Goal: Task Accomplishment & Management: Manage account settings

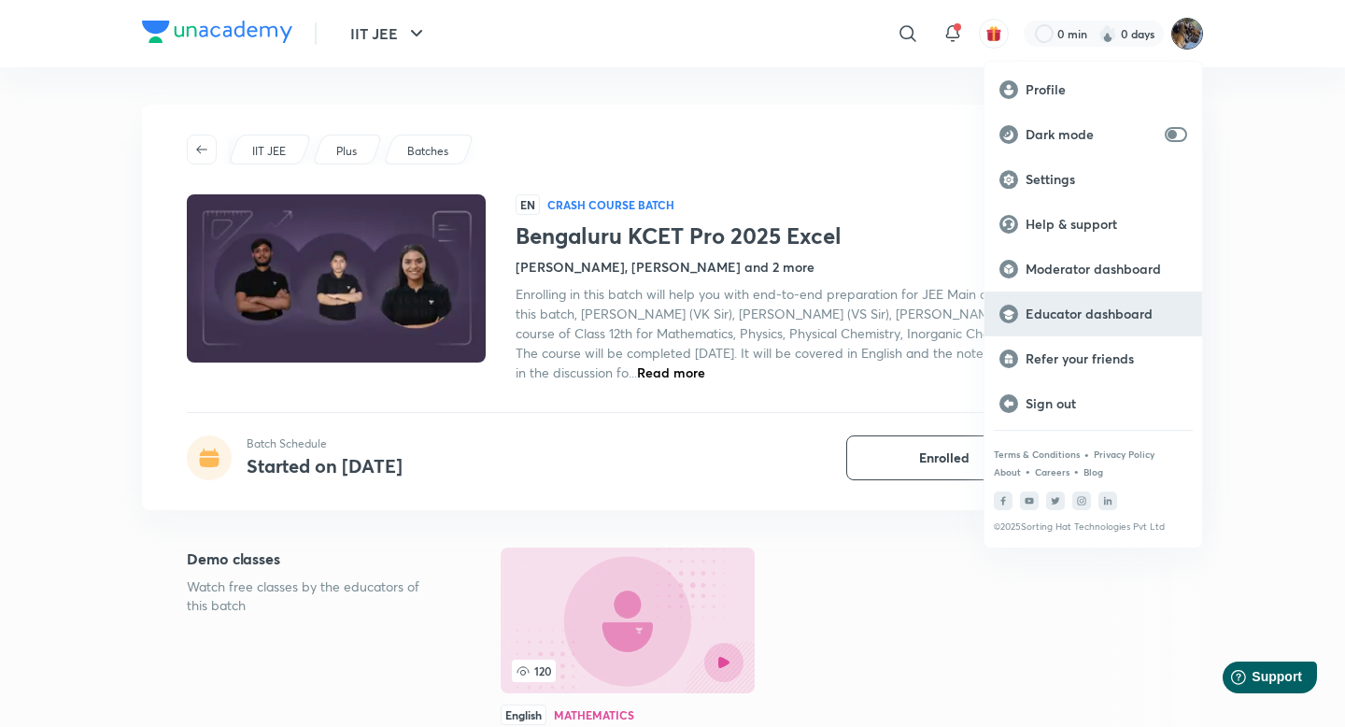
click at [1082, 303] on div "Educator dashboard" at bounding box center [1093, 313] width 218 height 45
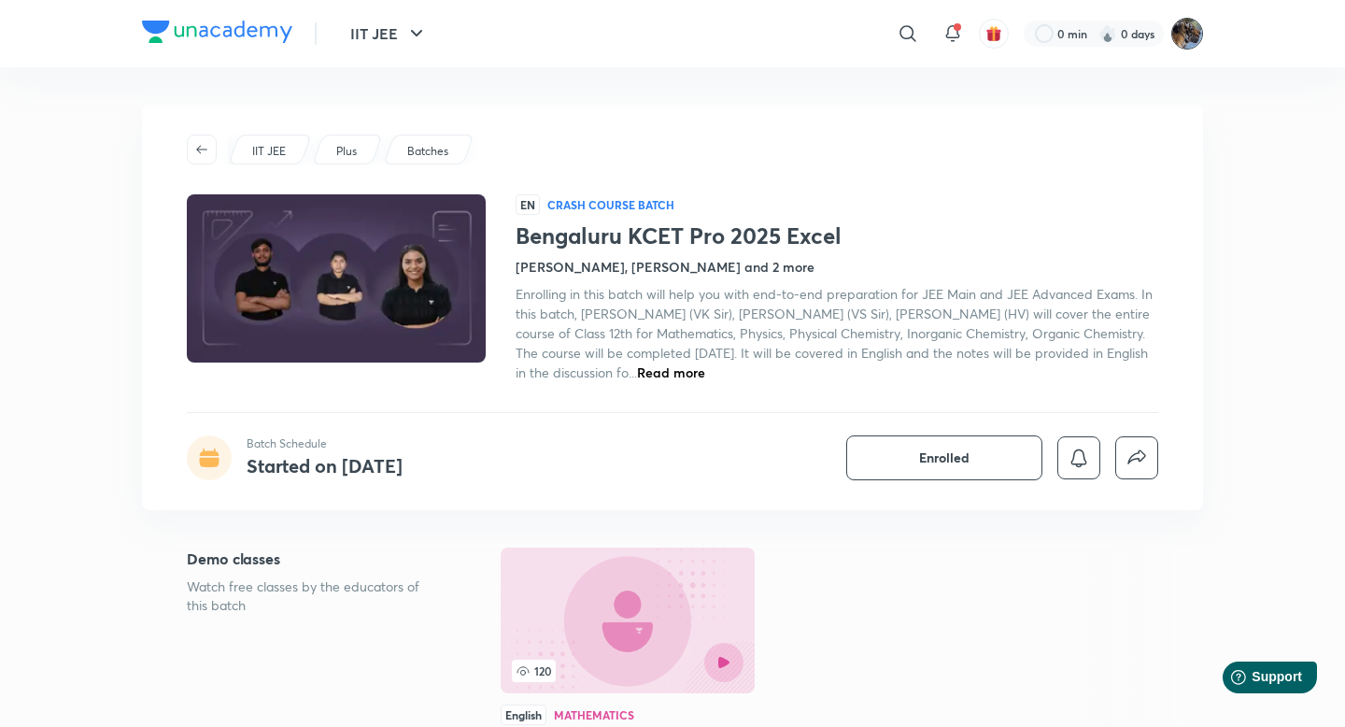
click at [1192, 32] on img at bounding box center [1187, 34] width 32 height 32
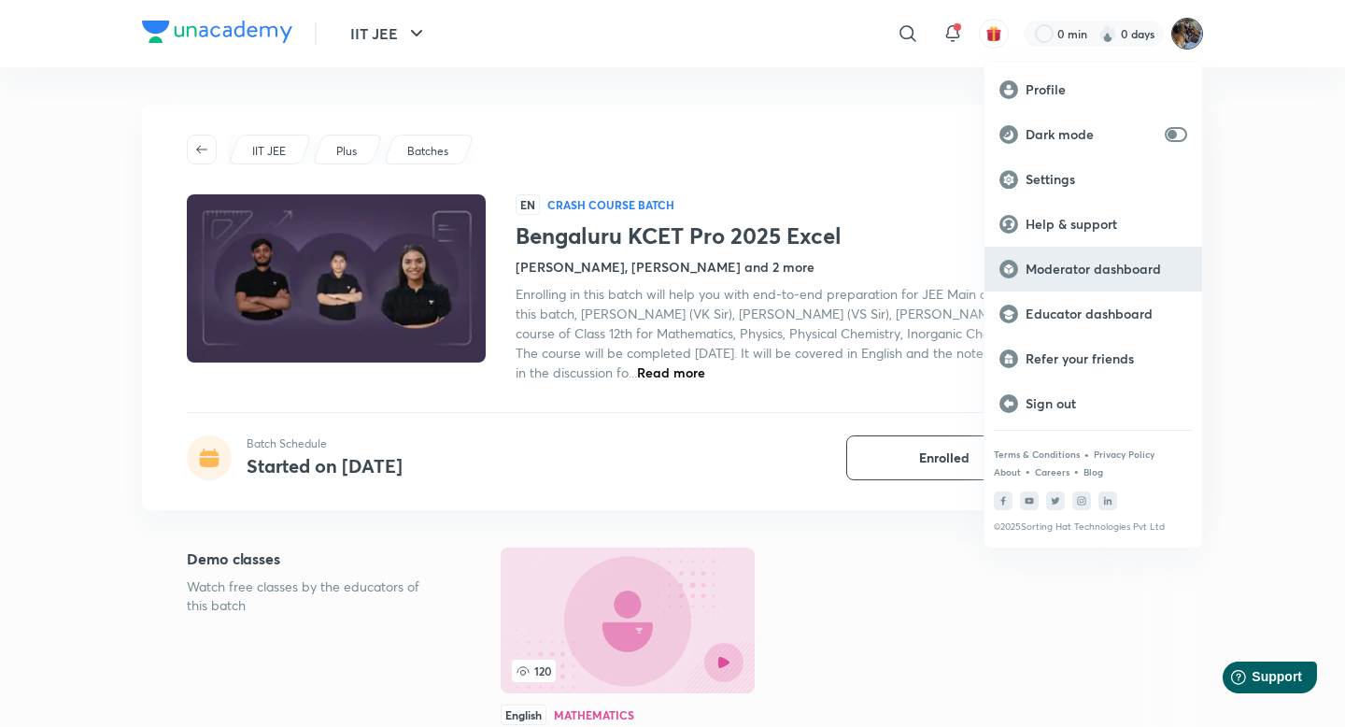
click at [1095, 276] on p "Moderator dashboard" at bounding box center [1107, 269] width 162 height 17
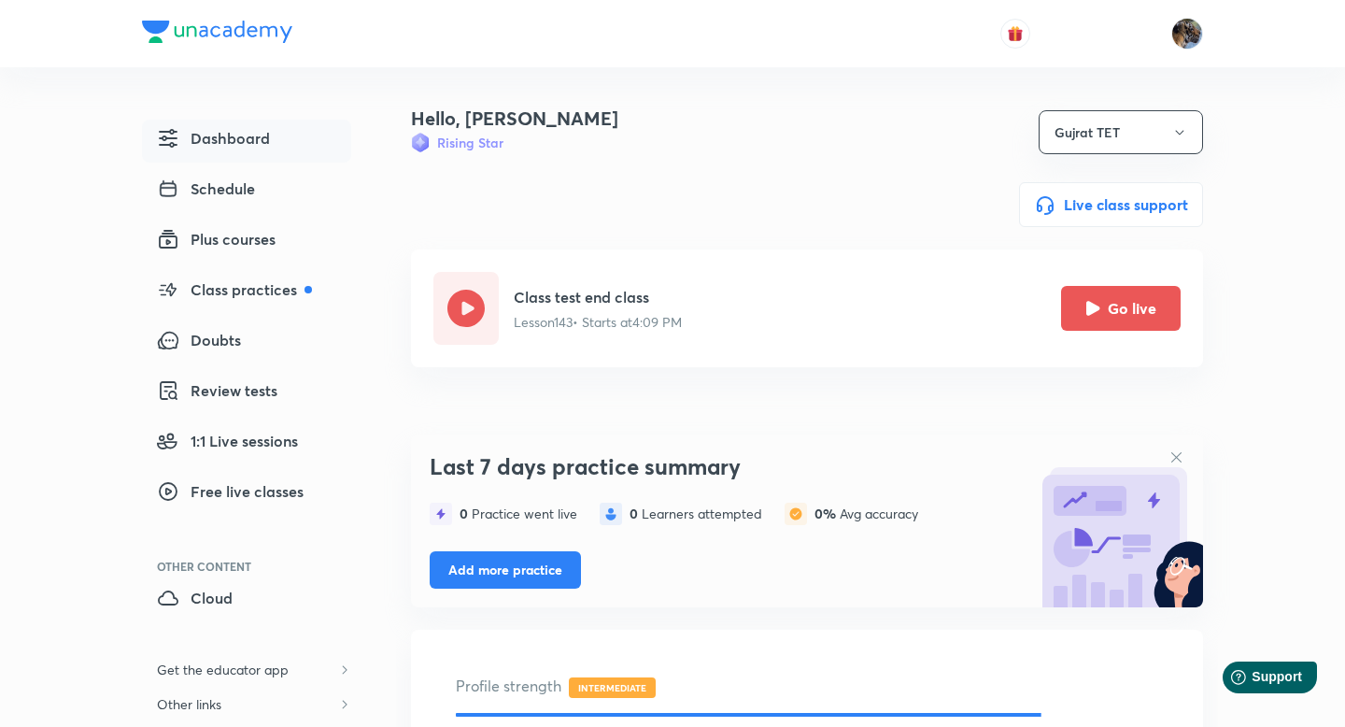
click at [1082, 303] on button "Go live" at bounding box center [1121, 308] width 120 height 45
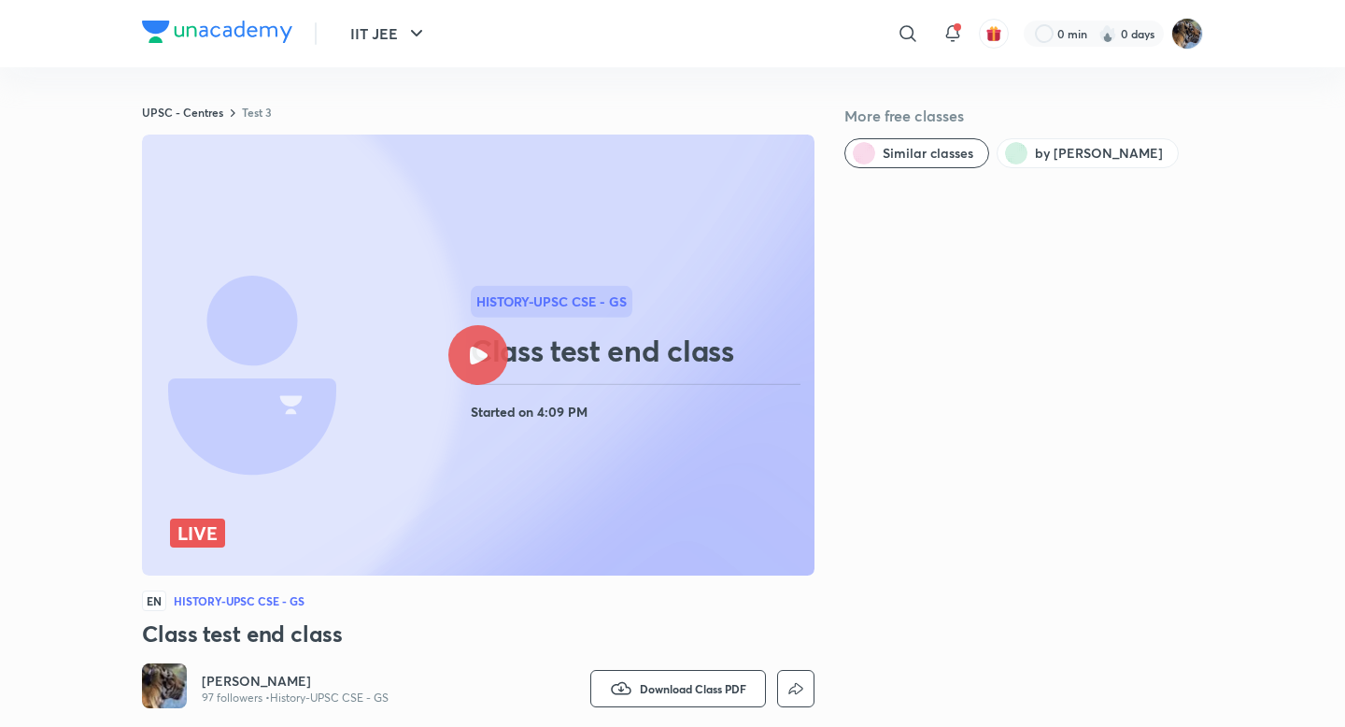
click at [495, 343] on div at bounding box center [478, 355] width 60 height 60
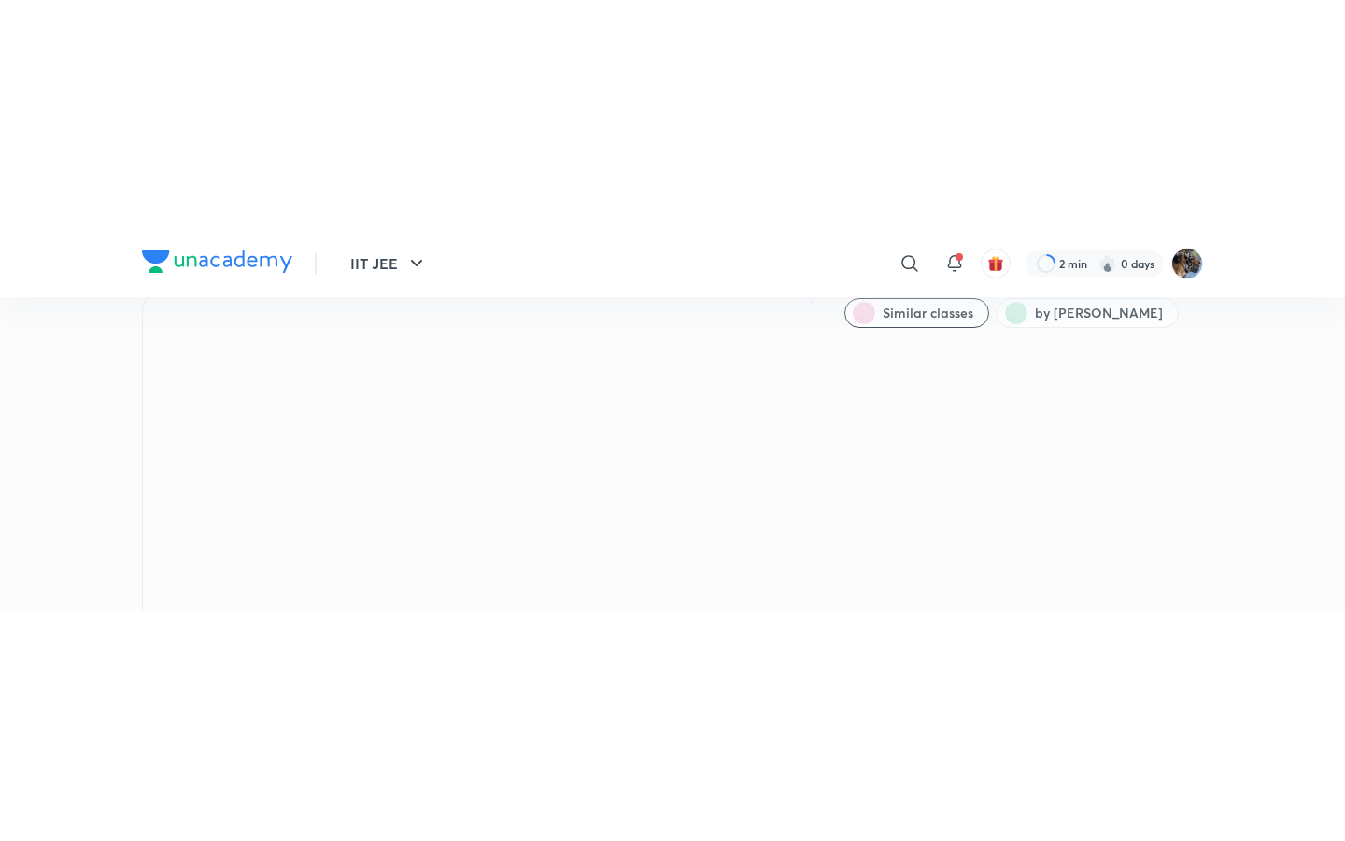
scroll to position [71, 0]
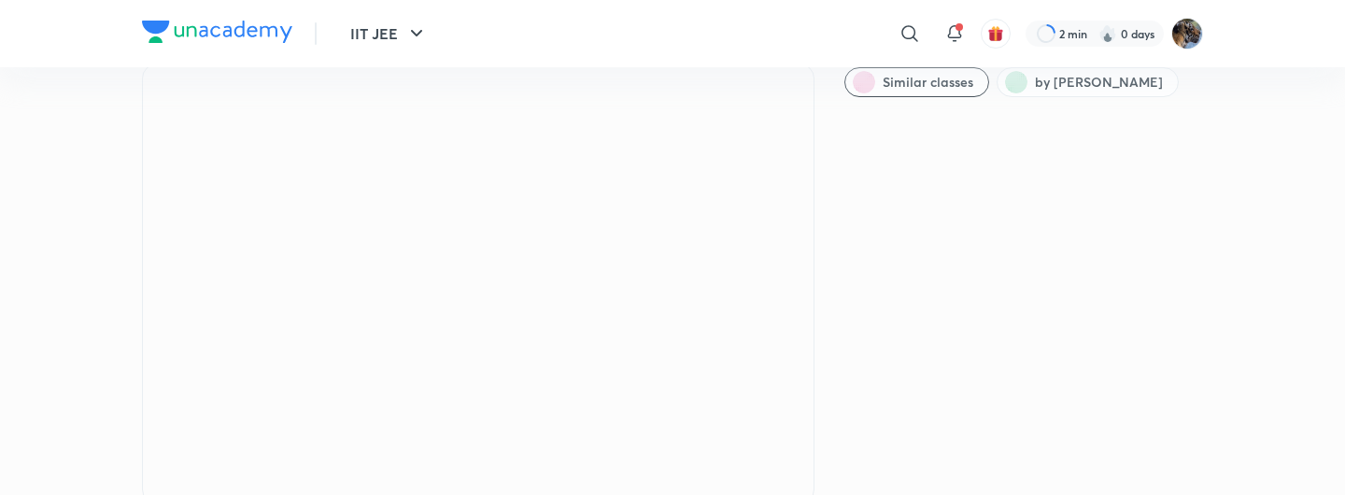
click at [763, 380] on iframe at bounding box center [672, 247] width 1345 height 495
click at [787, 380] on iframe at bounding box center [672, 247] width 1345 height 495
click at [802, 380] on iframe at bounding box center [672, 247] width 1345 height 495
click at [798, 380] on iframe at bounding box center [672, 247] width 1345 height 495
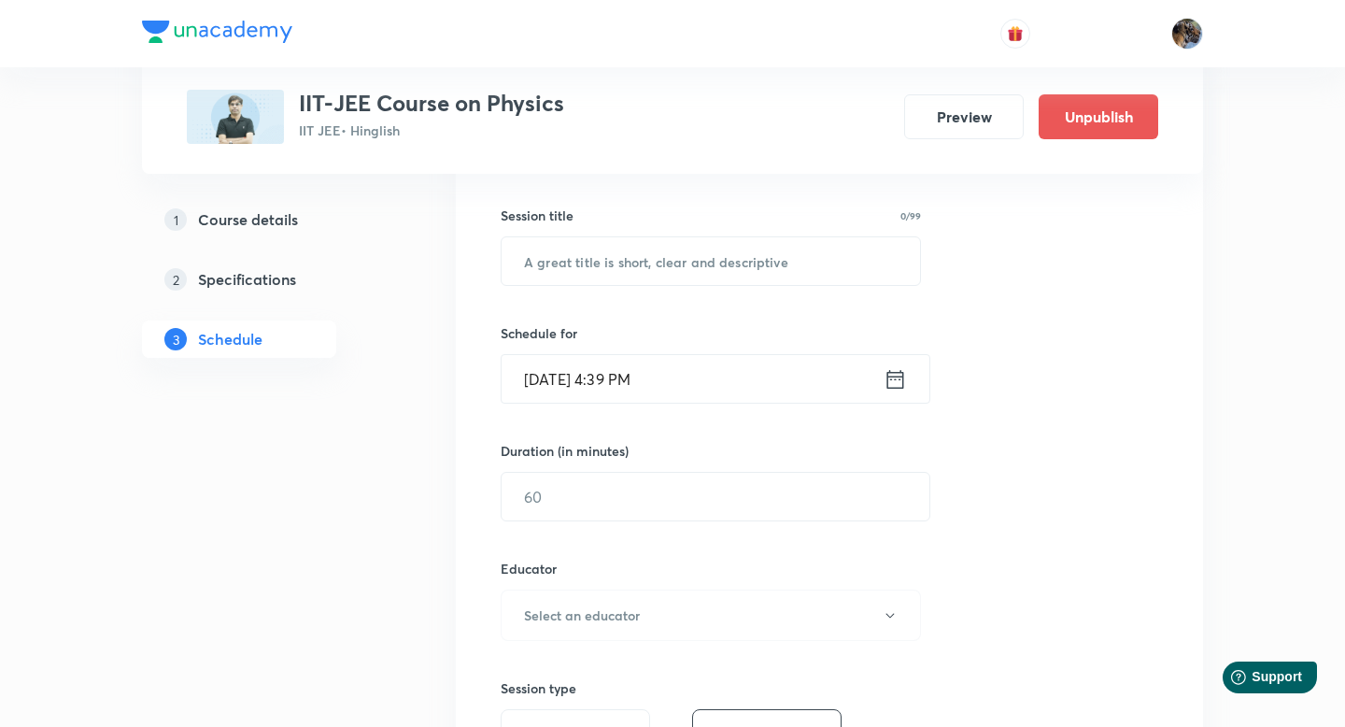
scroll to position [354, 0]
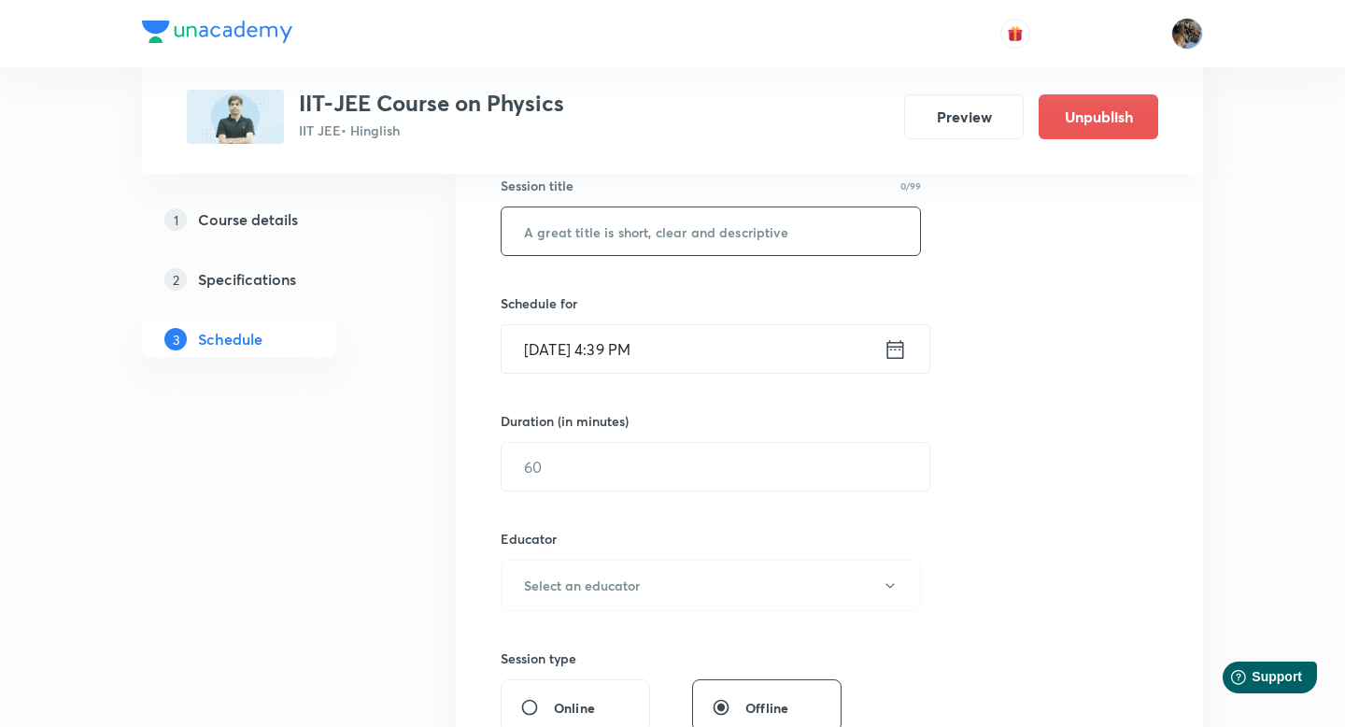
click at [717, 238] on input "text" at bounding box center [711, 231] width 418 height 48
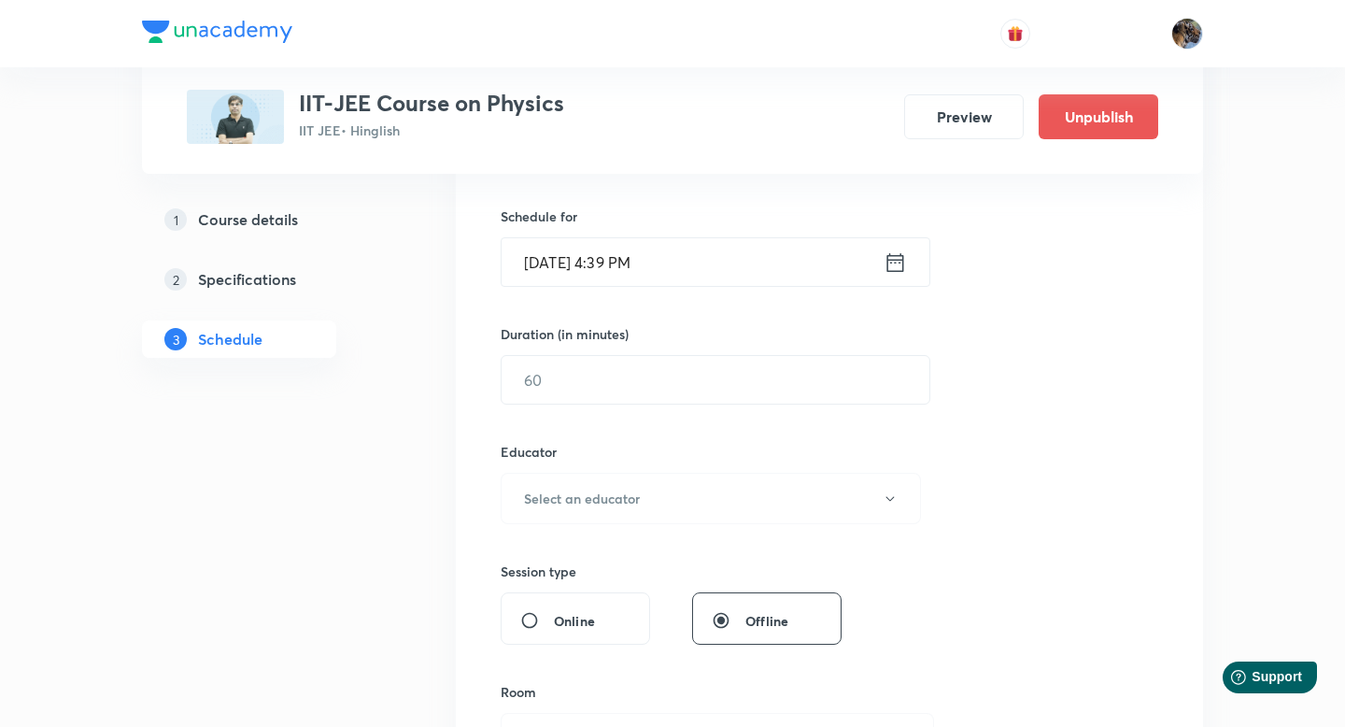
scroll to position [443, 0]
type input "test"
click at [889, 251] on icon at bounding box center [895, 259] width 17 height 19
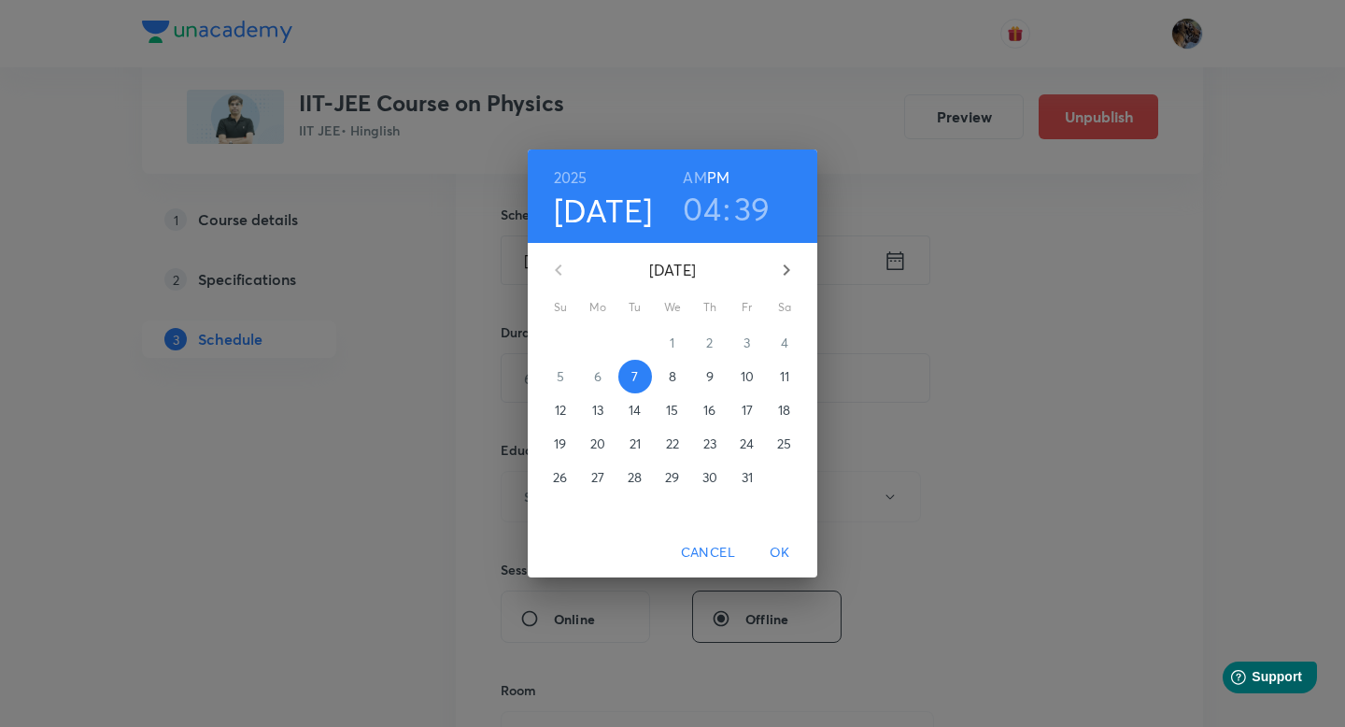
click at [754, 227] on h3 "39" at bounding box center [752, 208] width 36 height 39
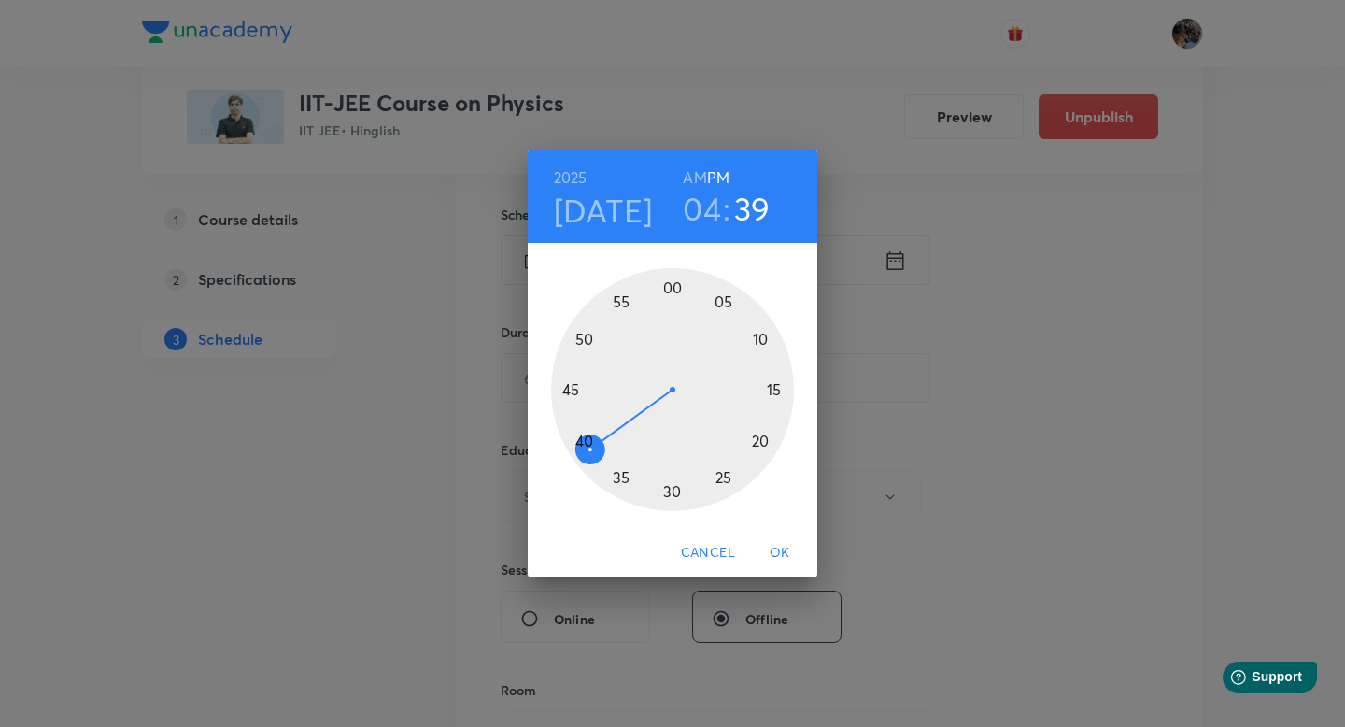
click at [586, 335] on div at bounding box center [672, 389] width 243 height 243
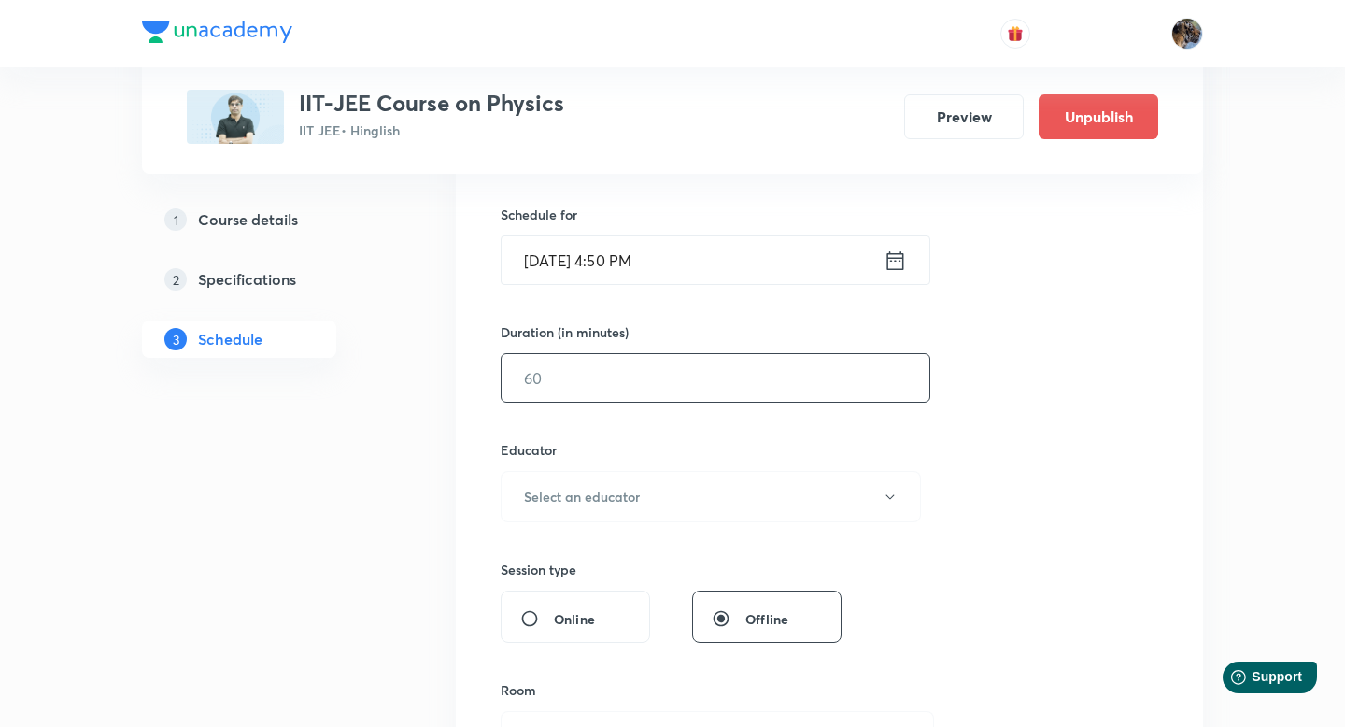
click at [614, 384] on input "text" at bounding box center [716, 378] width 428 height 48
type input "15"
click at [564, 506] on button "Select an educator" at bounding box center [711, 496] width 420 height 51
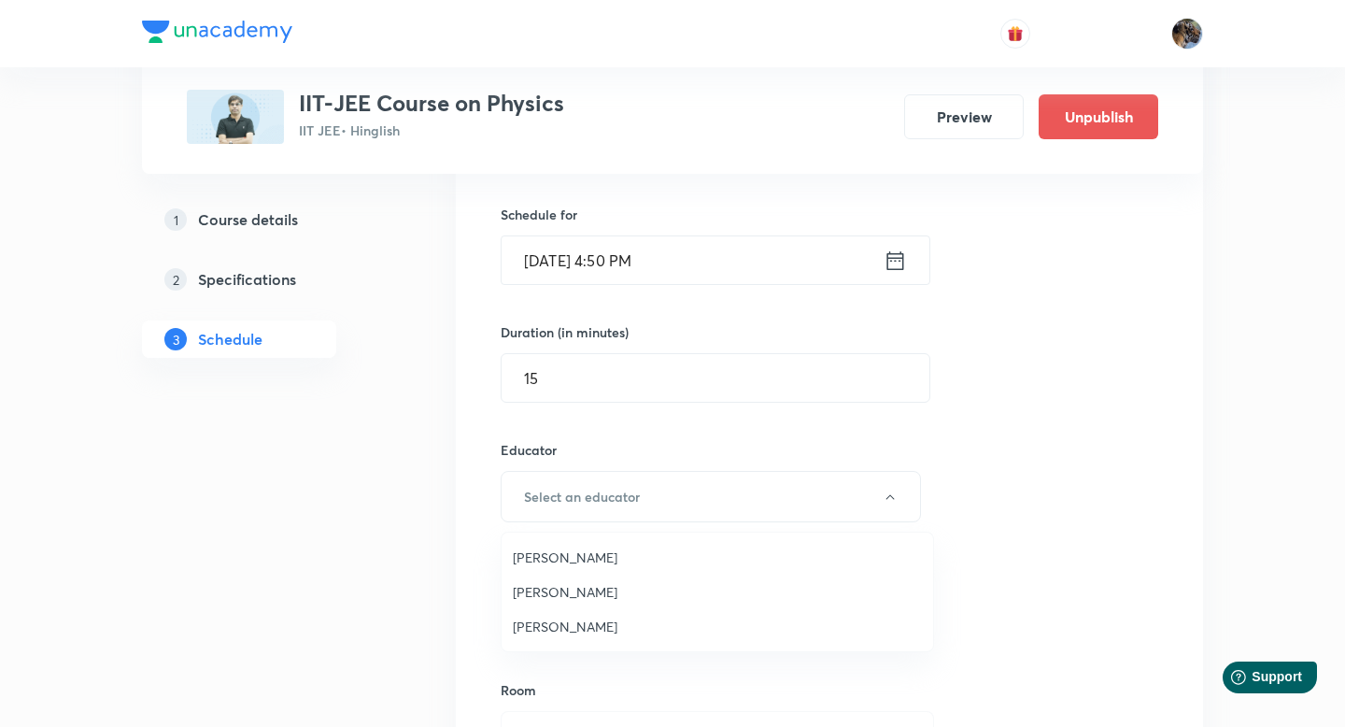
click at [570, 630] on span "[PERSON_NAME]" at bounding box center [717, 626] width 409 height 20
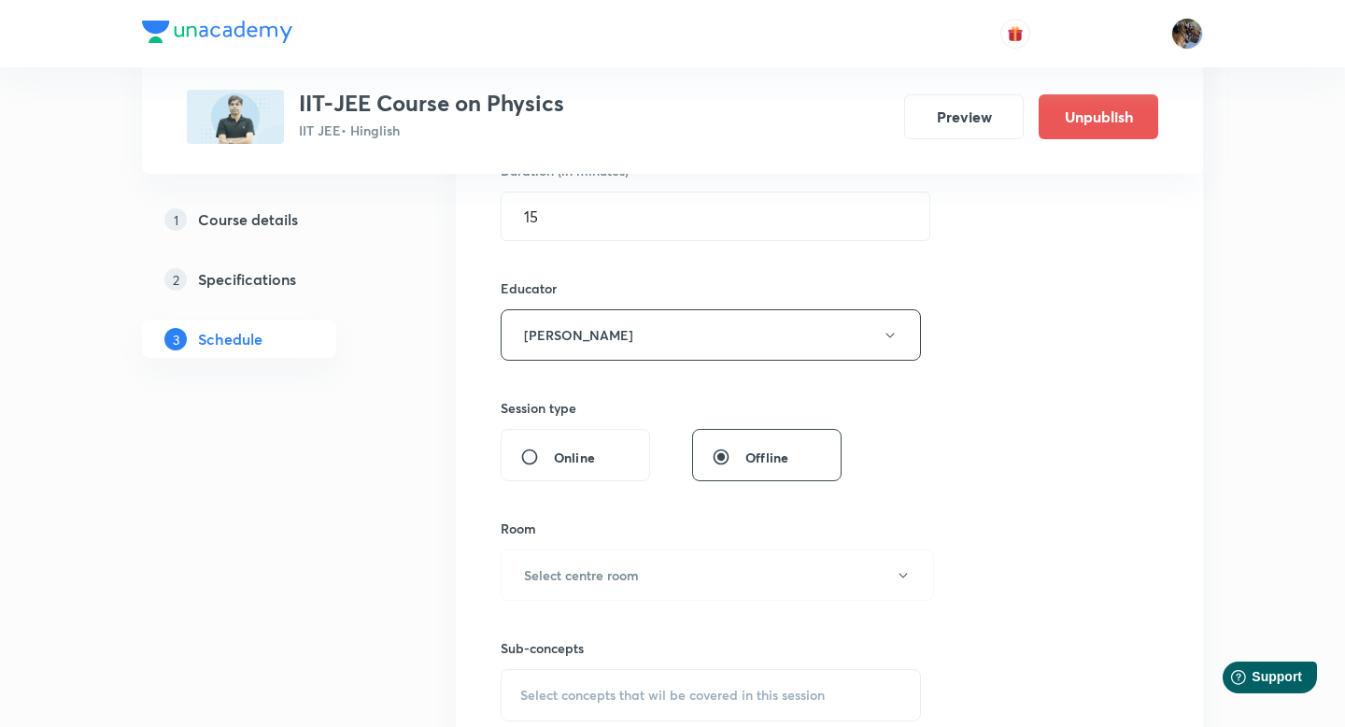
scroll to position [610, 0]
click at [600, 582] on button "Select centre room" at bounding box center [717, 569] width 433 height 51
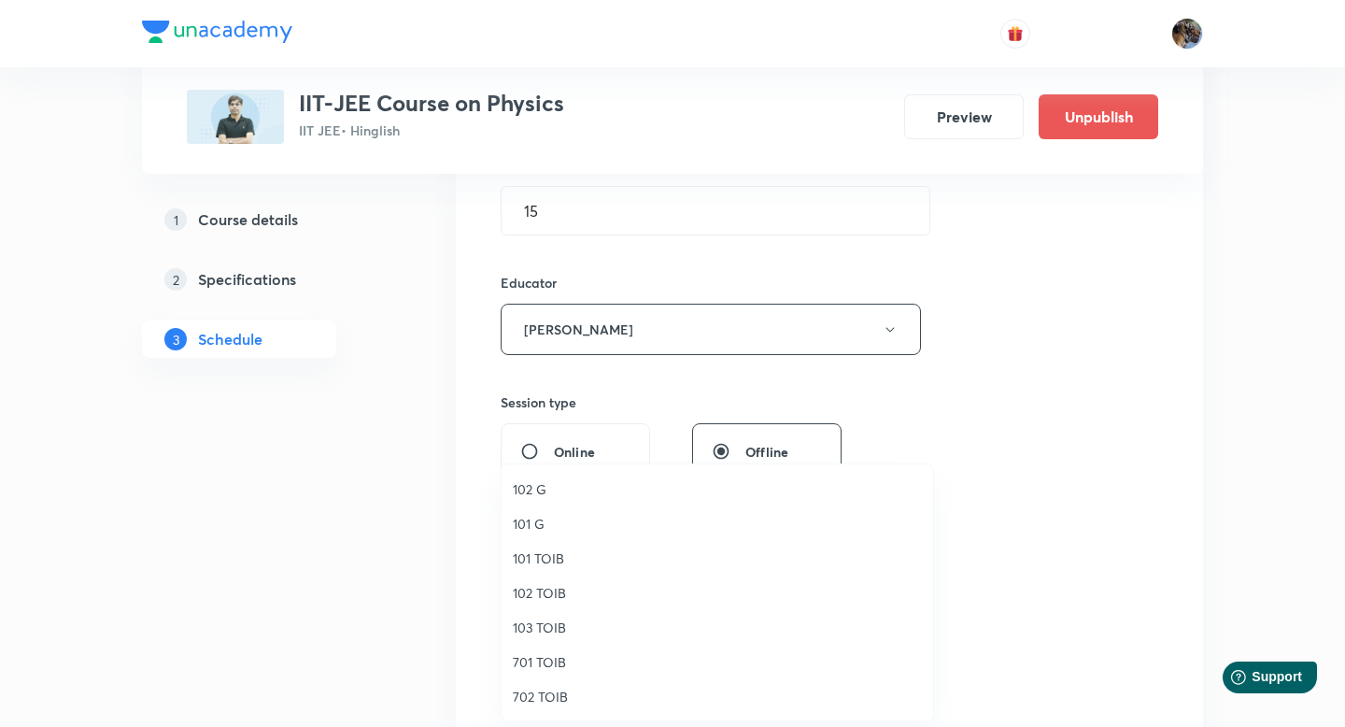
click at [598, 606] on li "102 TOIB" at bounding box center [718, 592] width 432 height 35
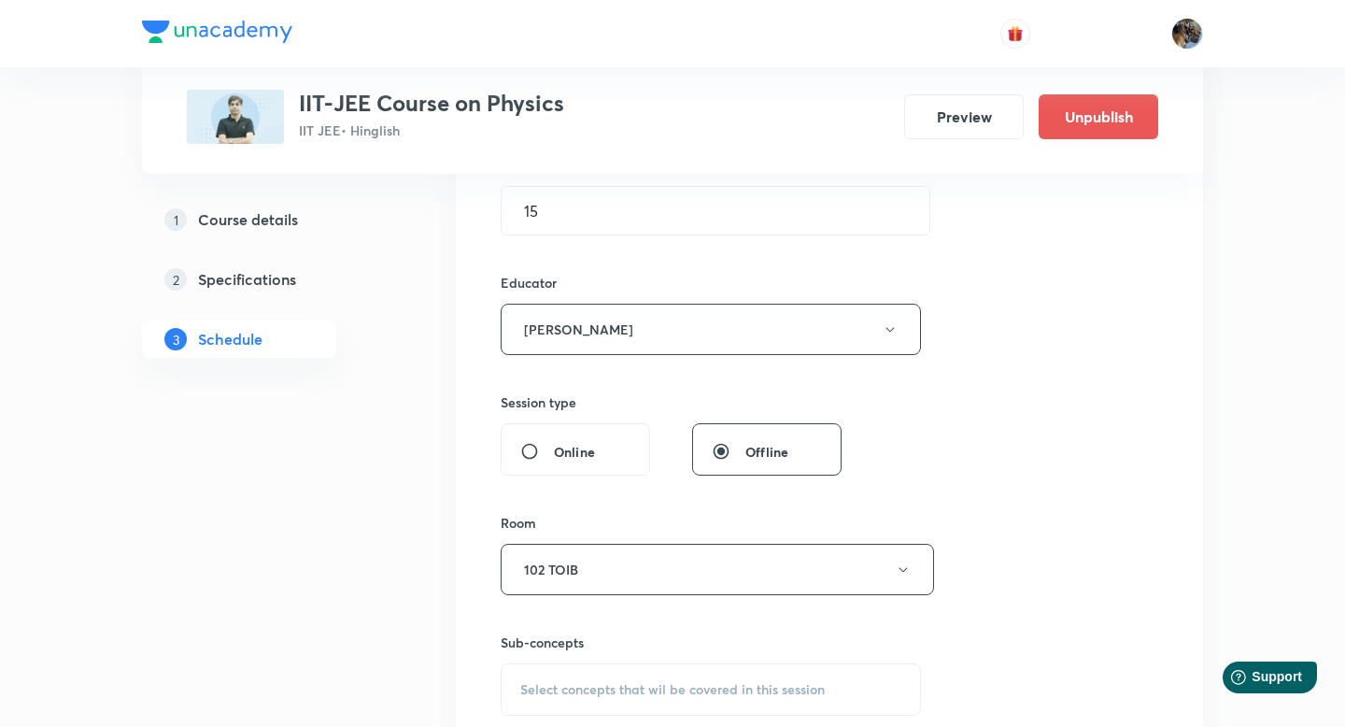
click at [576, 691] on span "Select concepts that wil be covered in this session" at bounding box center [672, 689] width 304 height 15
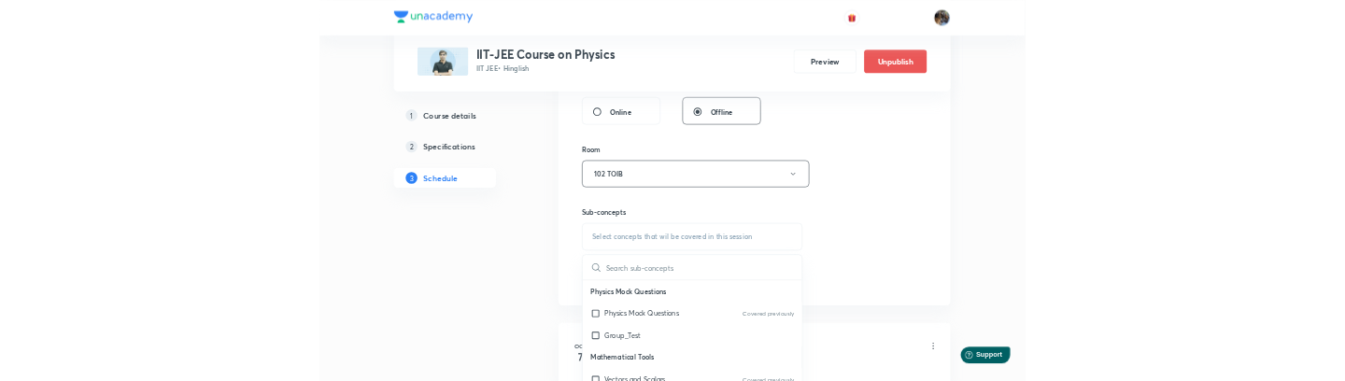
scroll to position [875, 0]
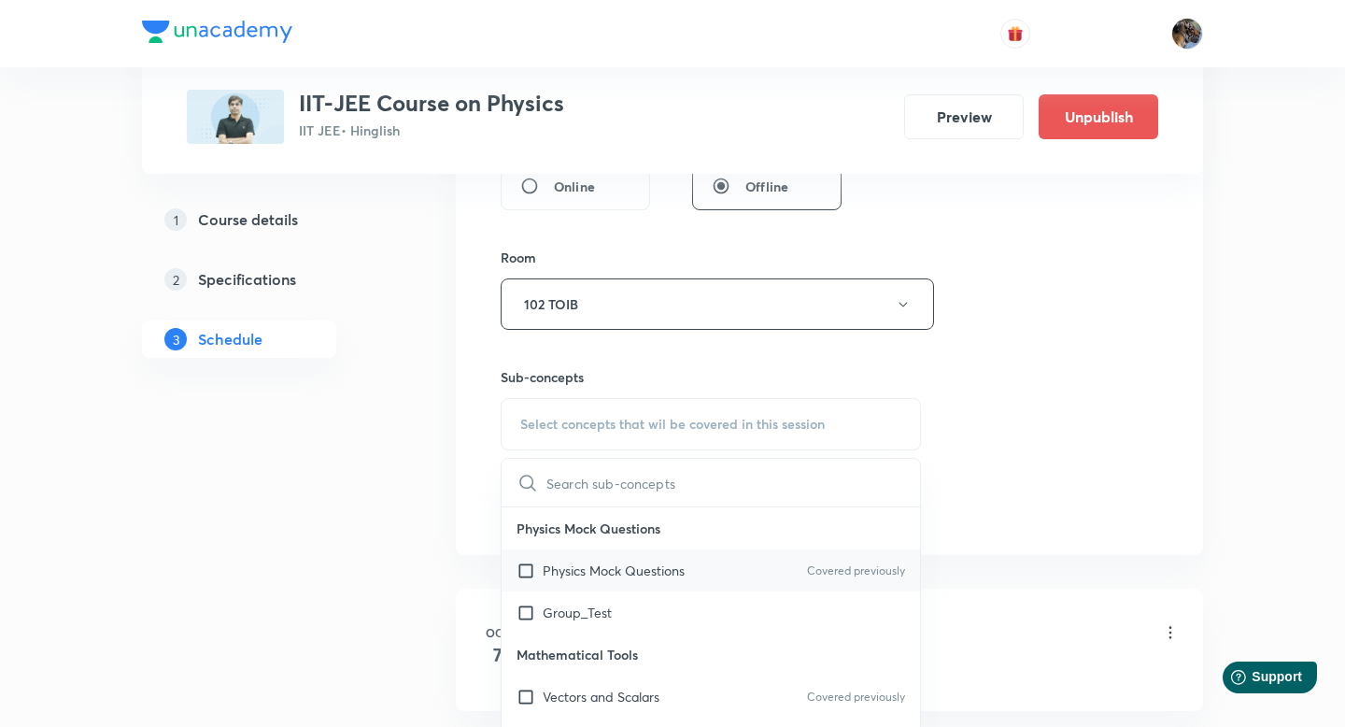
click at [527, 576] on input "checkbox" at bounding box center [530, 570] width 26 height 20
checkbox input "true"
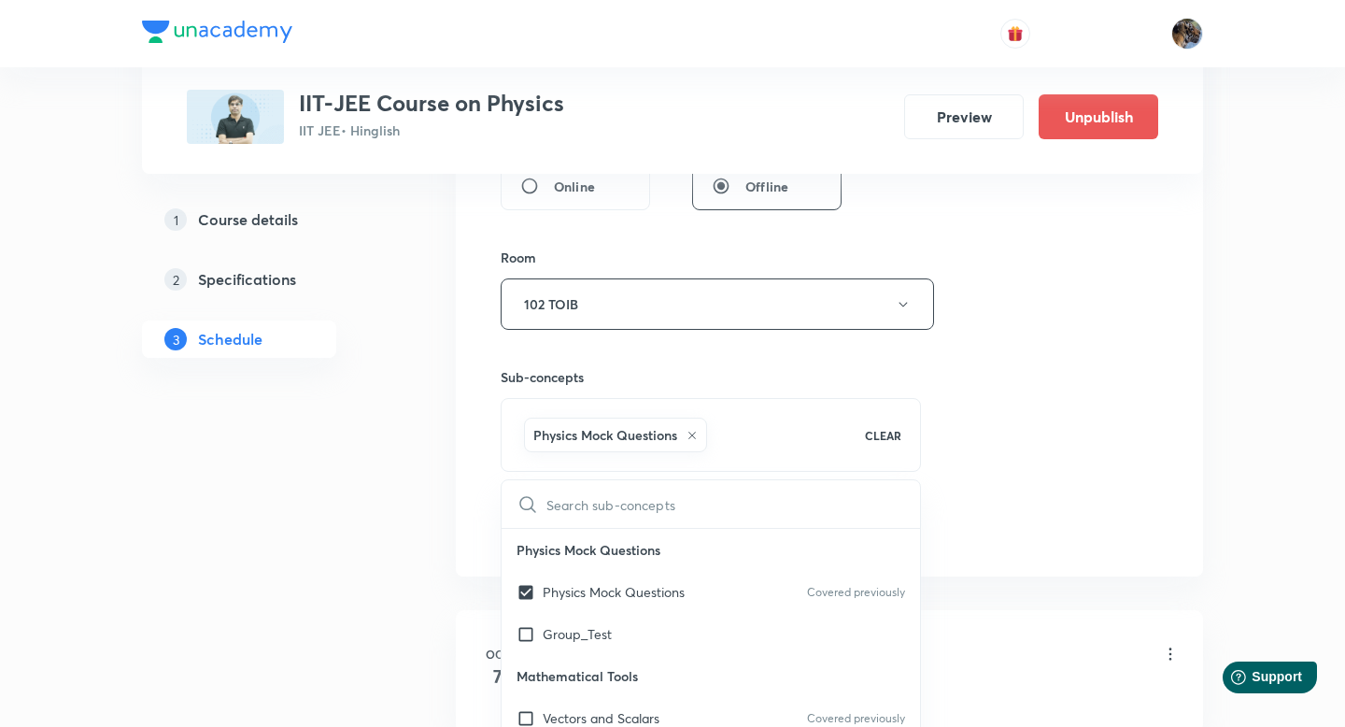
click at [1127, 473] on div "Session 7 Live class Session title 5/99 test ​ Schedule for [DATE] 4:50 PM ​ Du…" at bounding box center [830, 37] width 658 height 1018
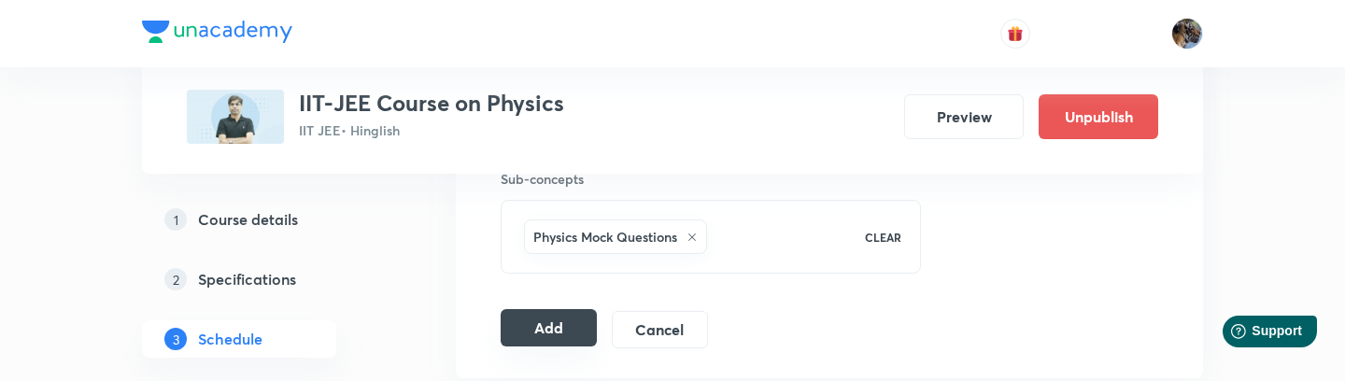
scroll to position [1072, 0]
click at [570, 322] on button "Add" at bounding box center [549, 328] width 96 height 37
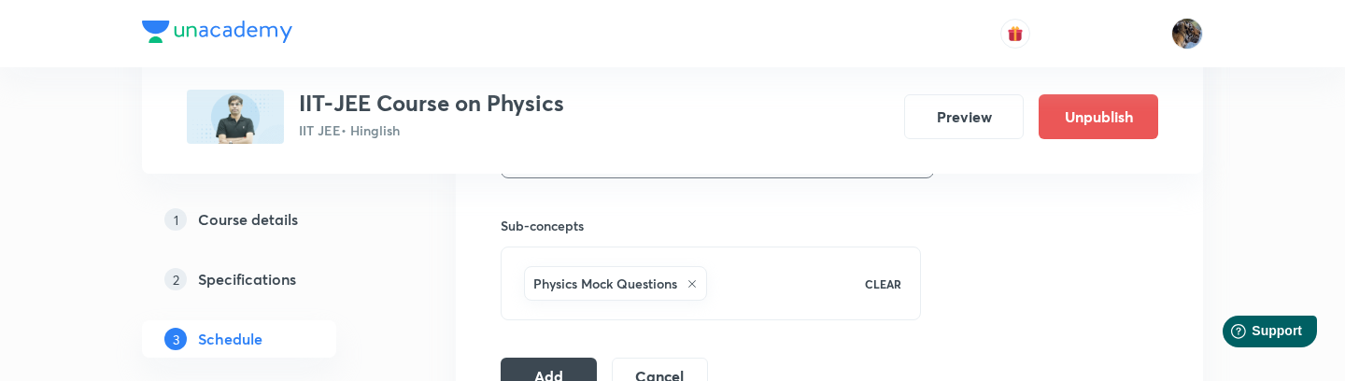
scroll to position [1032, 0]
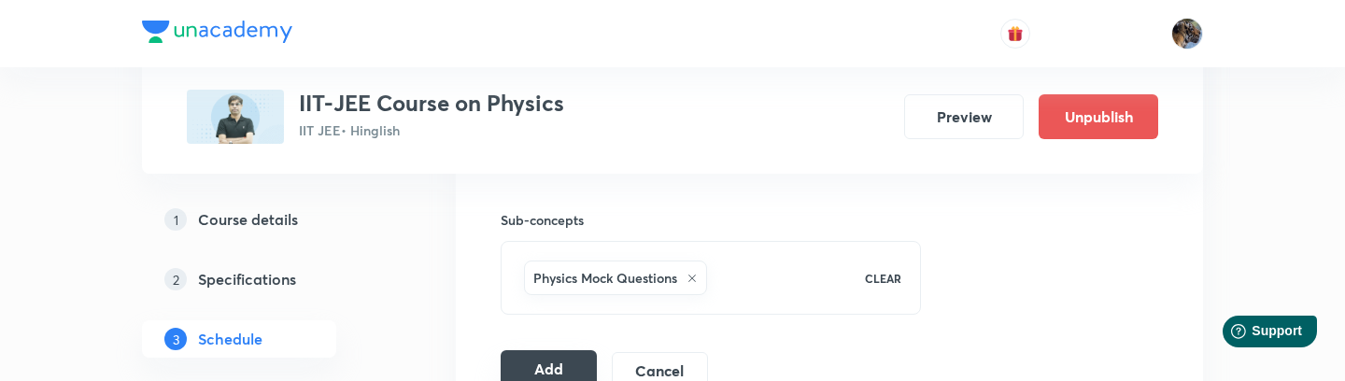
click at [567, 363] on button "Add" at bounding box center [549, 368] width 96 height 37
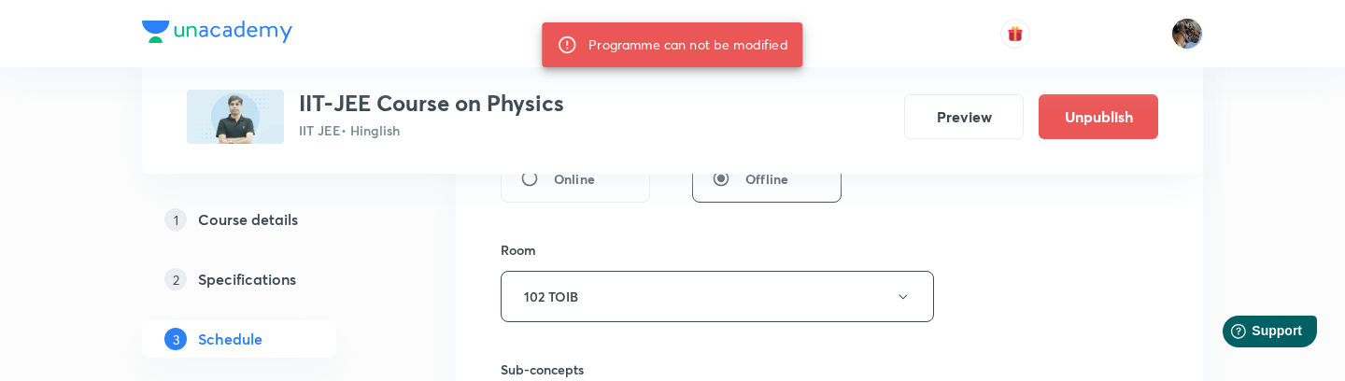
scroll to position [873, 0]
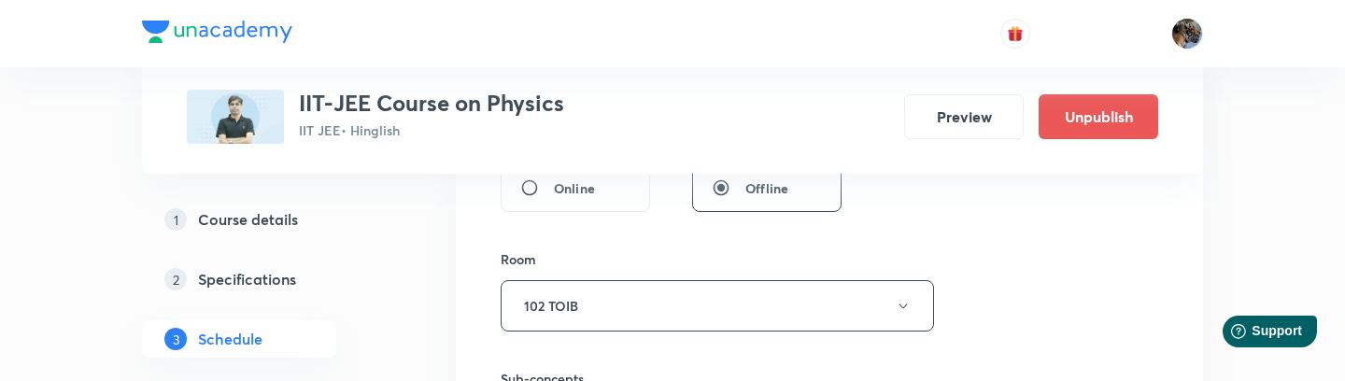
click at [228, 284] on h5 "Specifications" at bounding box center [247, 279] width 98 height 22
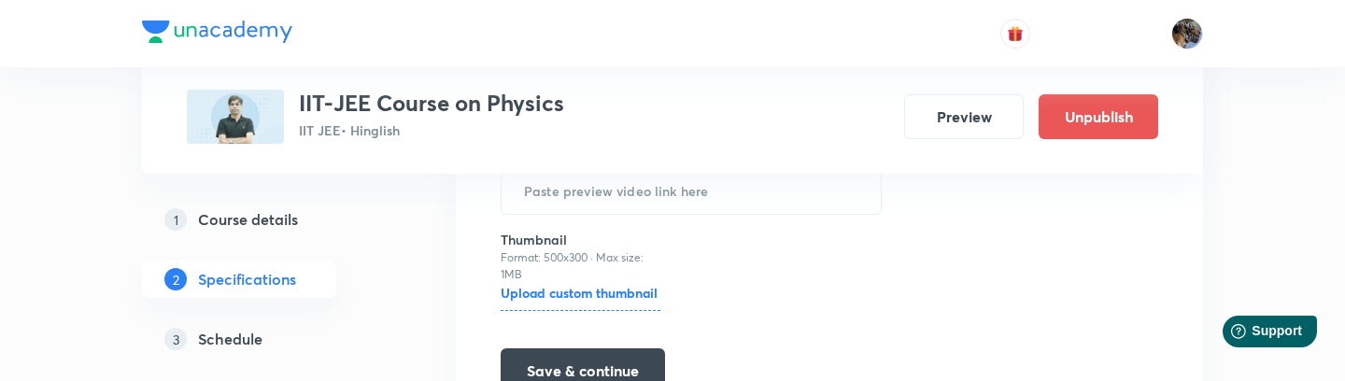
scroll to position [867, 0]
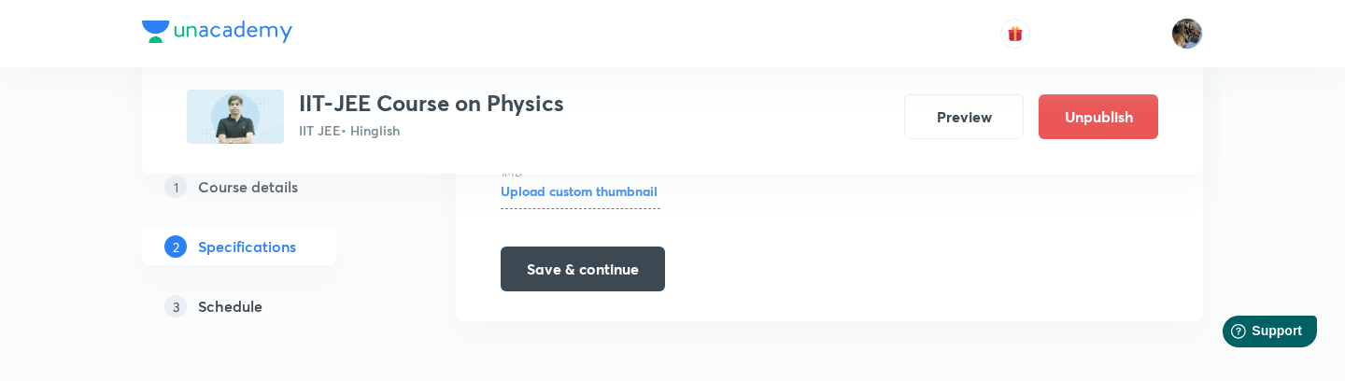
click at [205, 306] on h5 "Schedule" at bounding box center [230, 306] width 64 height 22
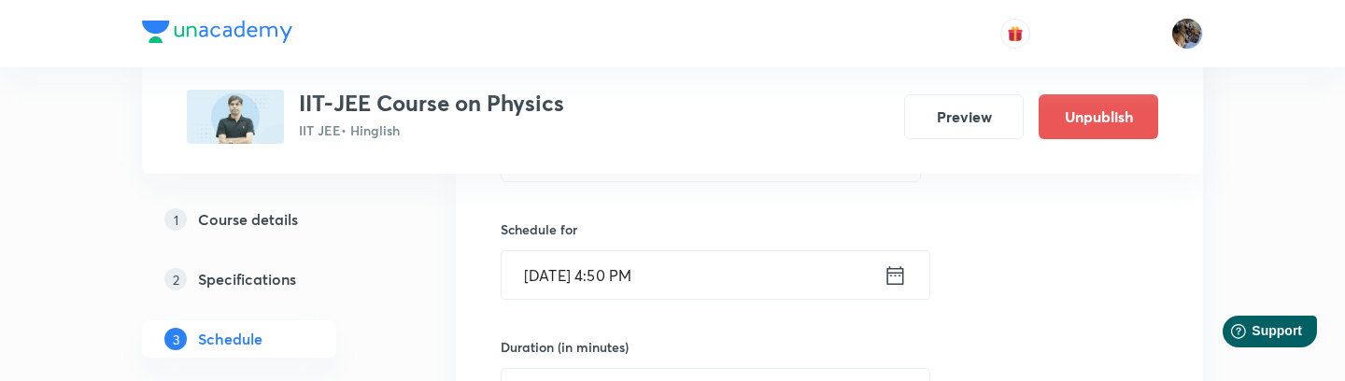
scroll to position [429, 0]
click at [895, 280] on icon at bounding box center [895, 275] width 23 height 26
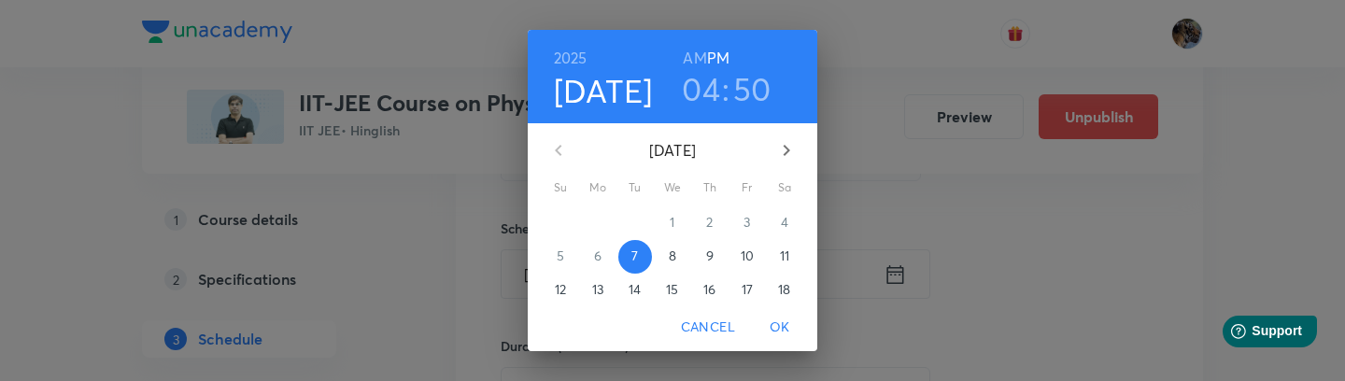
click at [710, 87] on h3 "04" at bounding box center [701, 88] width 38 height 39
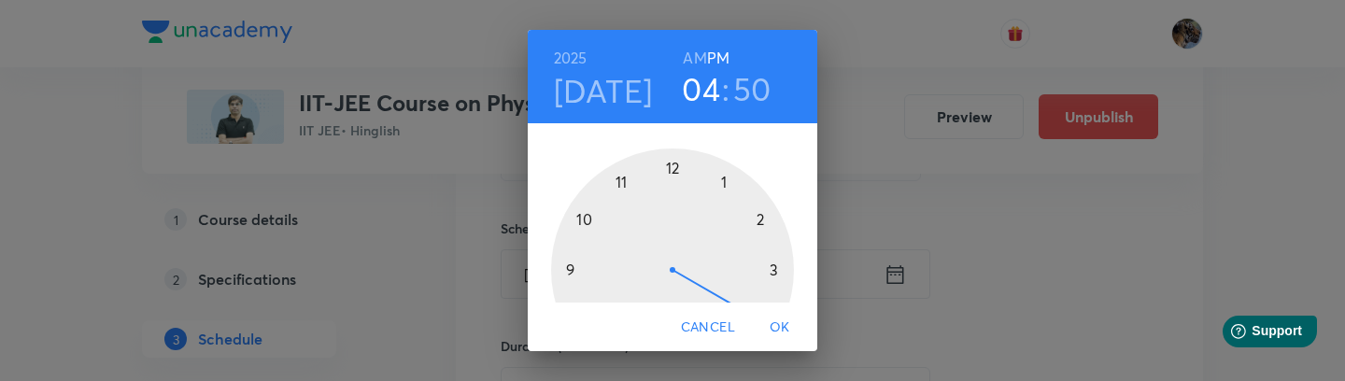
scroll to position [106, 0]
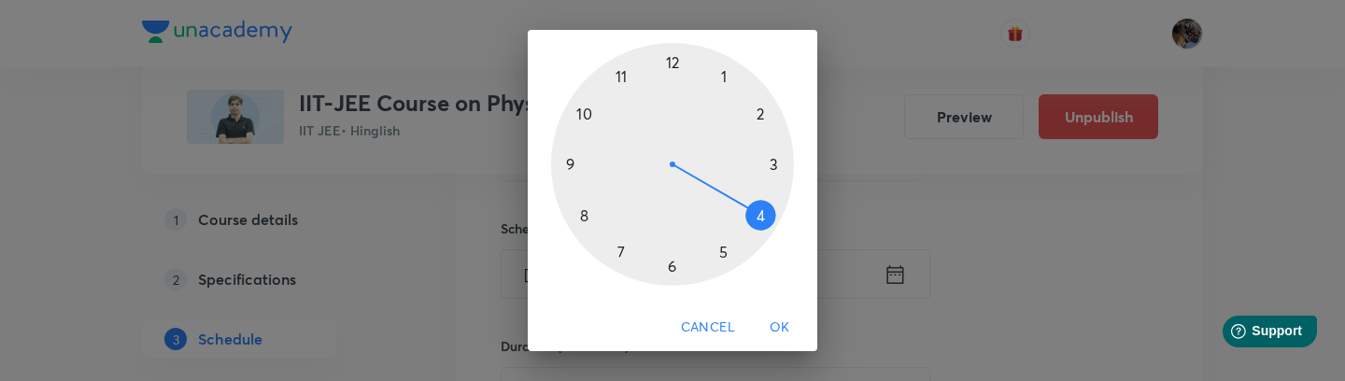
click at [718, 252] on div at bounding box center [672, 164] width 243 height 243
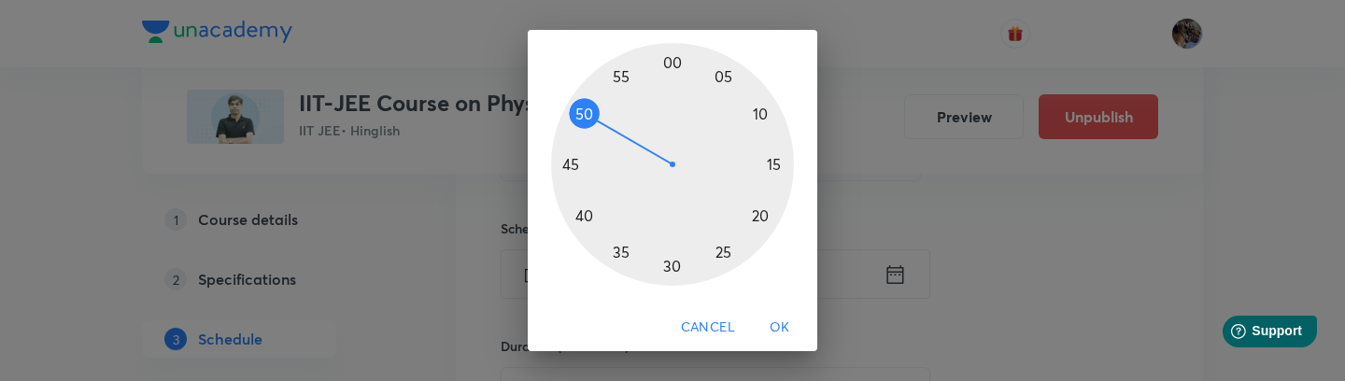
click at [673, 59] on div at bounding box center [672, 164] width 243 height 243
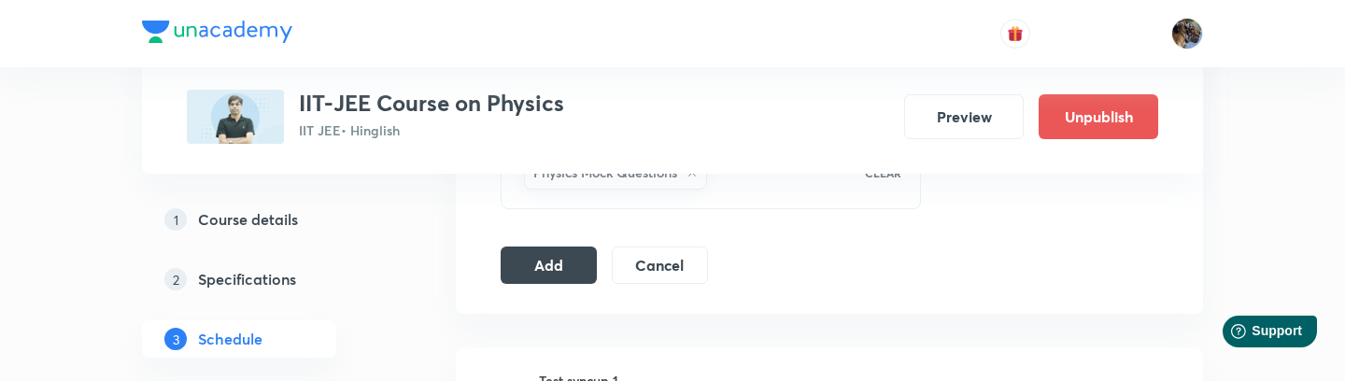
scroll to position [1145, 0]
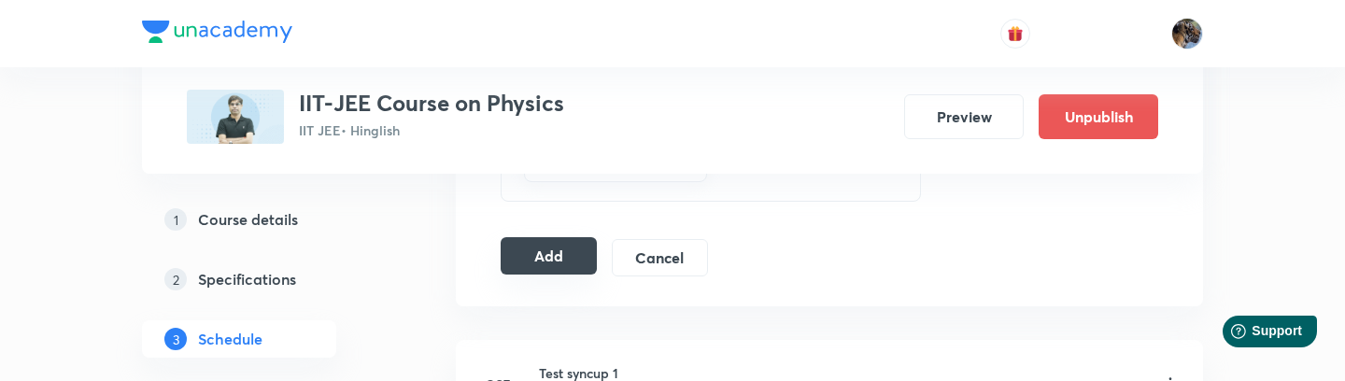
click at [585, 258] on button "Add" at bounding box center [549, 255] width 96 height 37
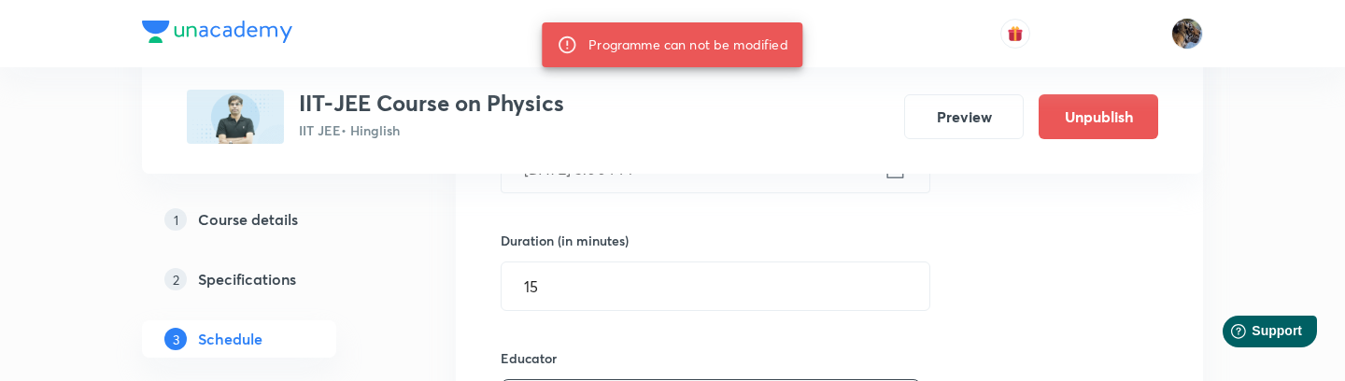
scroll to position [513, 0]
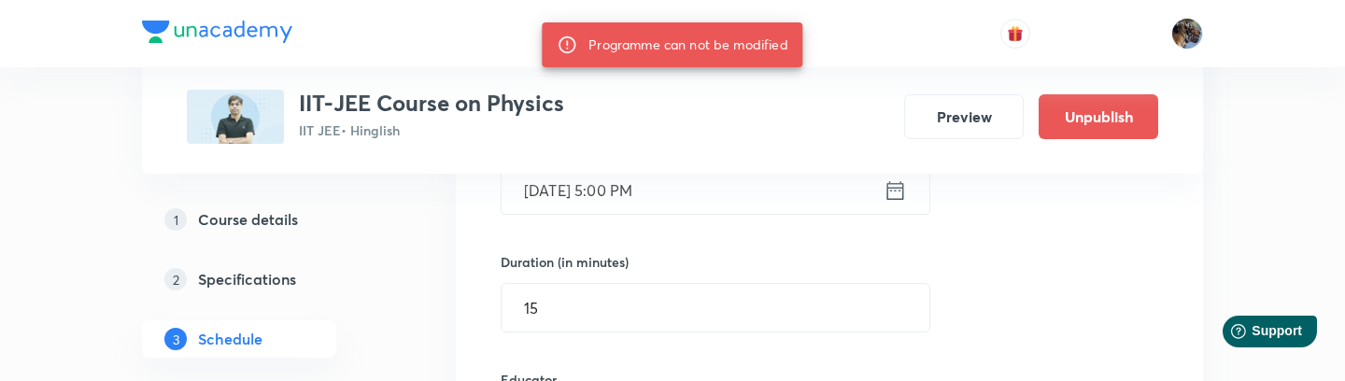
click at [1207, 27] on header at bounding box center [672, 33] width 1345 height 67
click at [1197, 28] on img at bounding box center [1187, 34] width 32 height 32
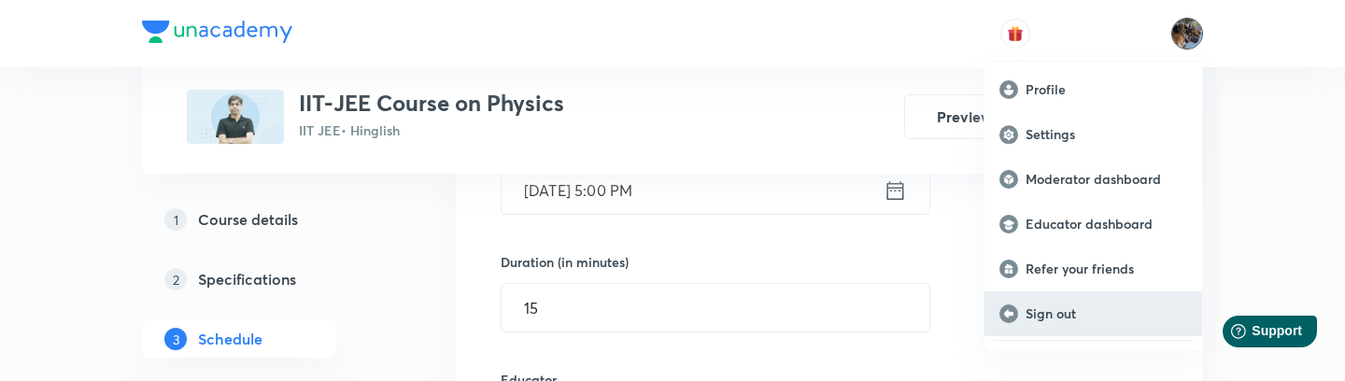
click at [1053, 297] on div "Sign out" at bounding box center [1093, 313] width 218 height 45
